Goal: Task Accomplishment & Management: Manage account settings

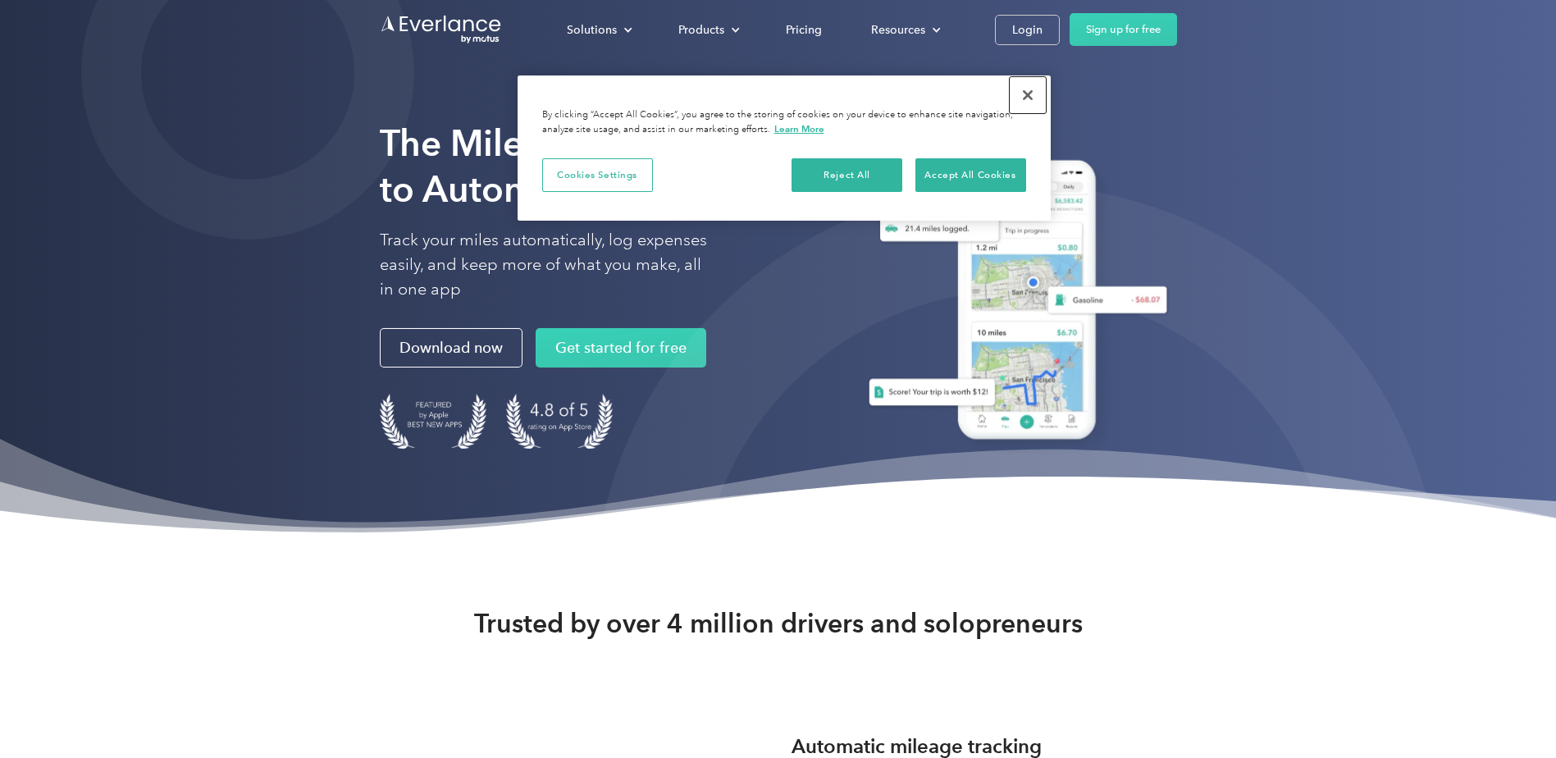
click at [1030, 92] on button "Close" at bounding box center [1028, 95] width 36 height 36
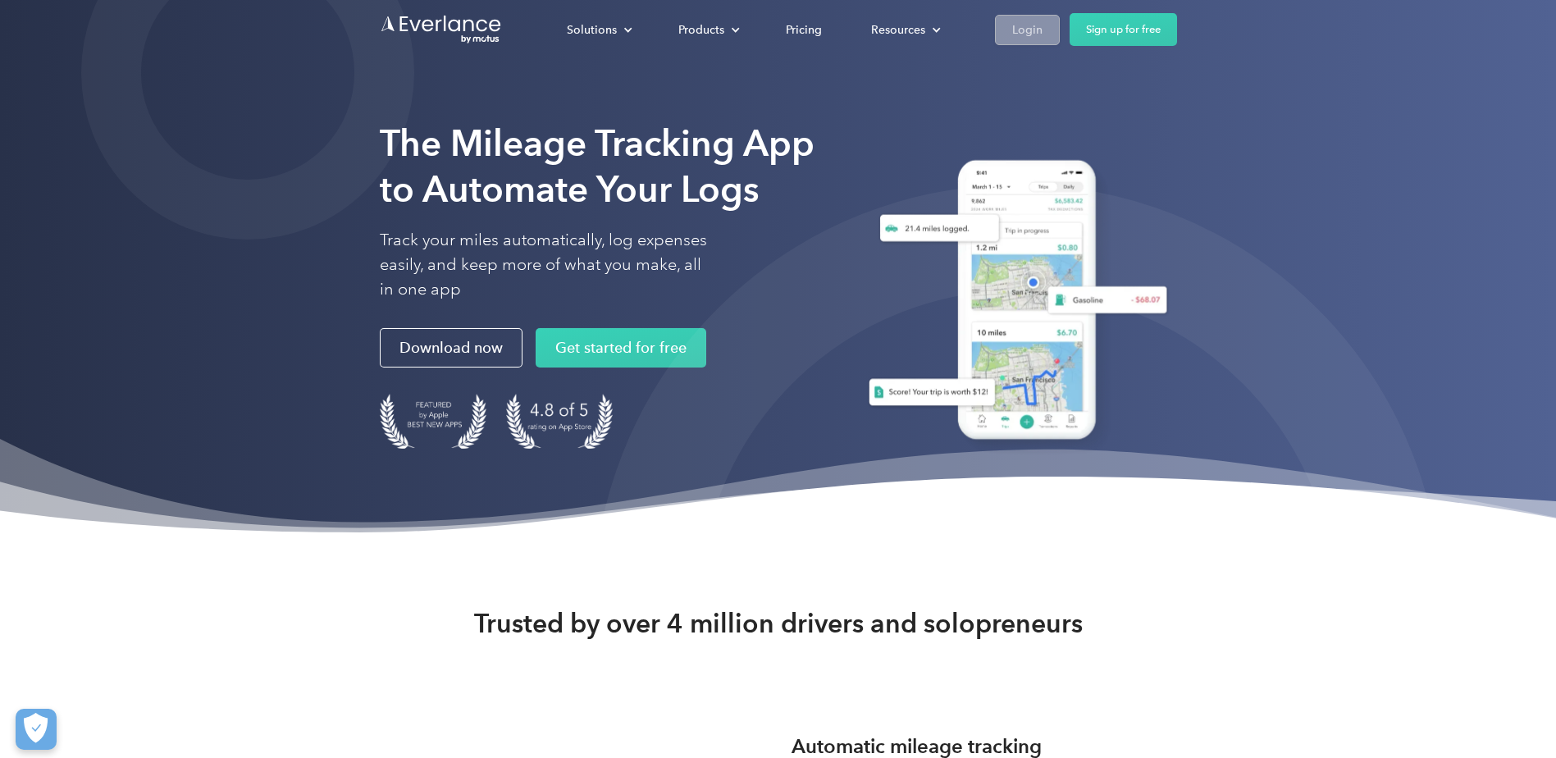
click at [1025, 24] on div "Login" at bounding box center [1027, 30] width 30 height 21
